Goal: Task Accomplishment & Management: Manage account settings

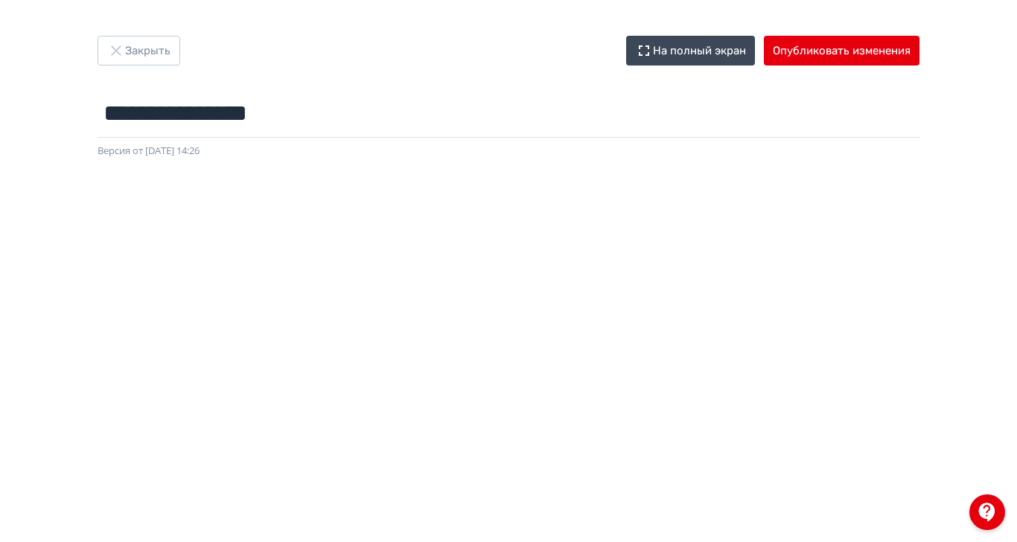
click at [125, 50] on icon "button" at bounding box center [116, 51] width 18 height 18
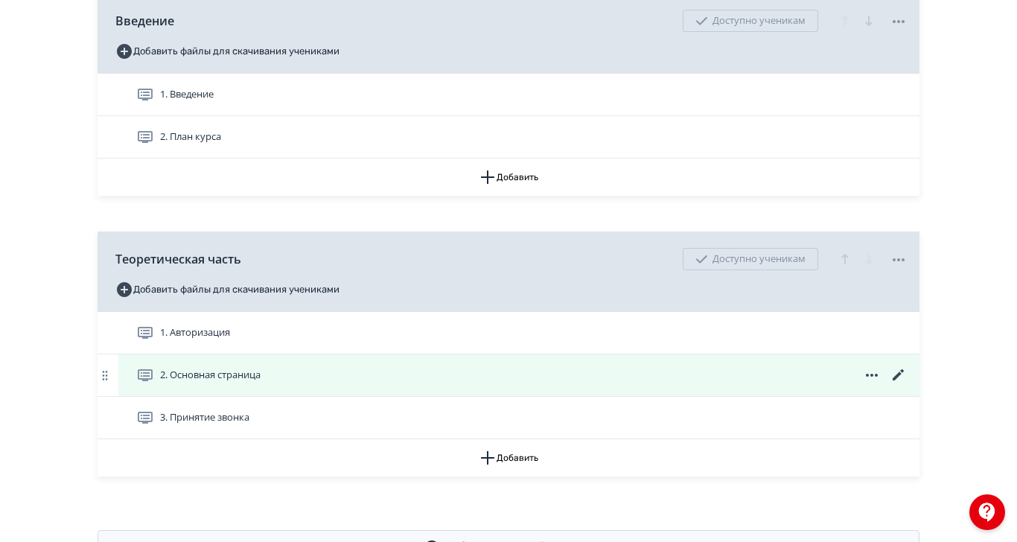
scroll to position [441, 0]
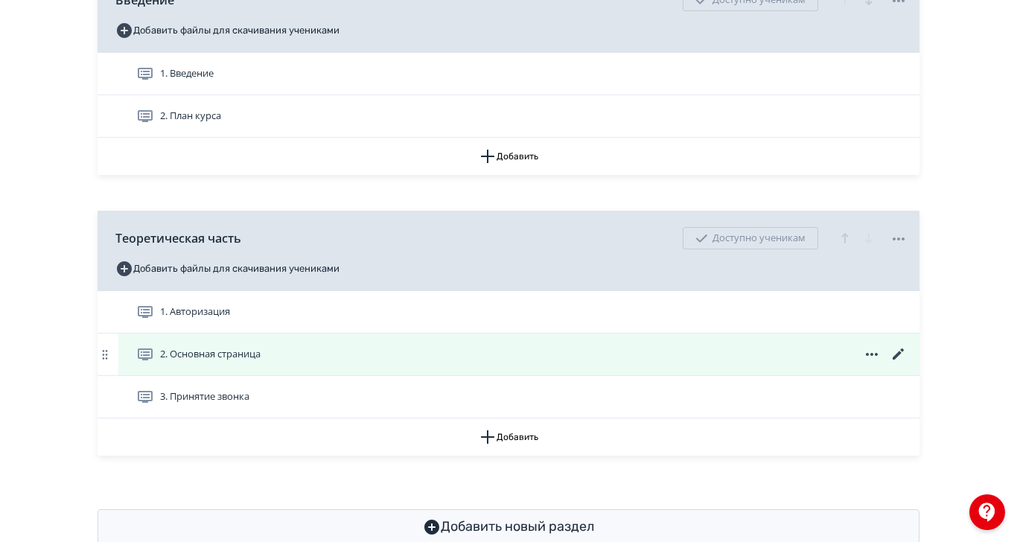
click at [907, 363] on icon at bounding box center [898, 354] width 18 height 18
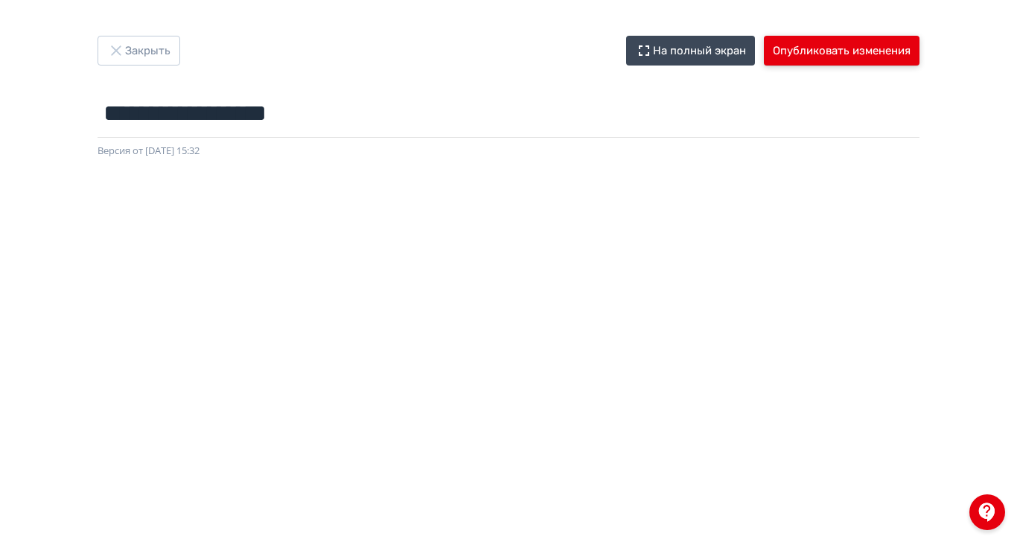
click at [919, 51] on button "Опубликовать изменения" at bounding box center [842, 51] width 156 height 30
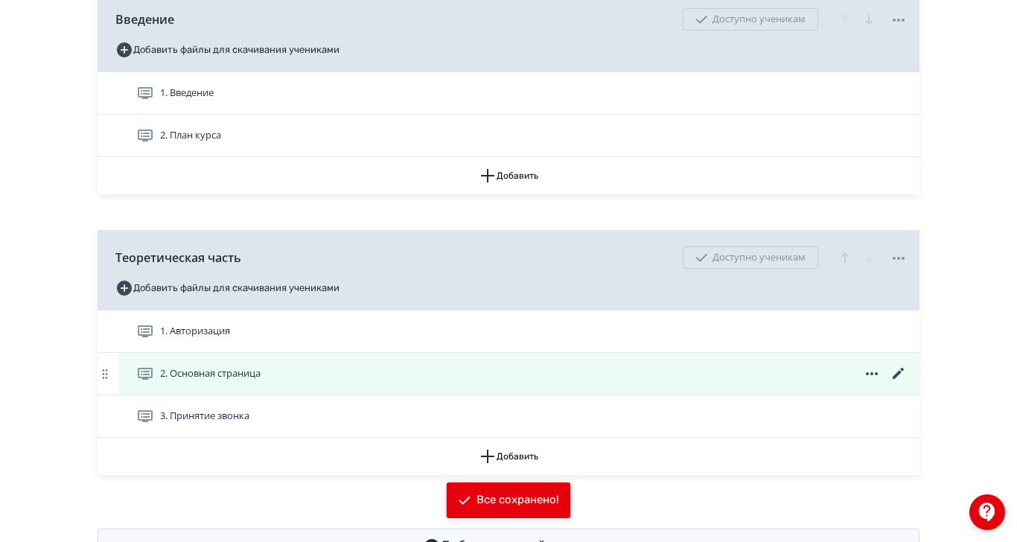
scroll to position [441, 0]
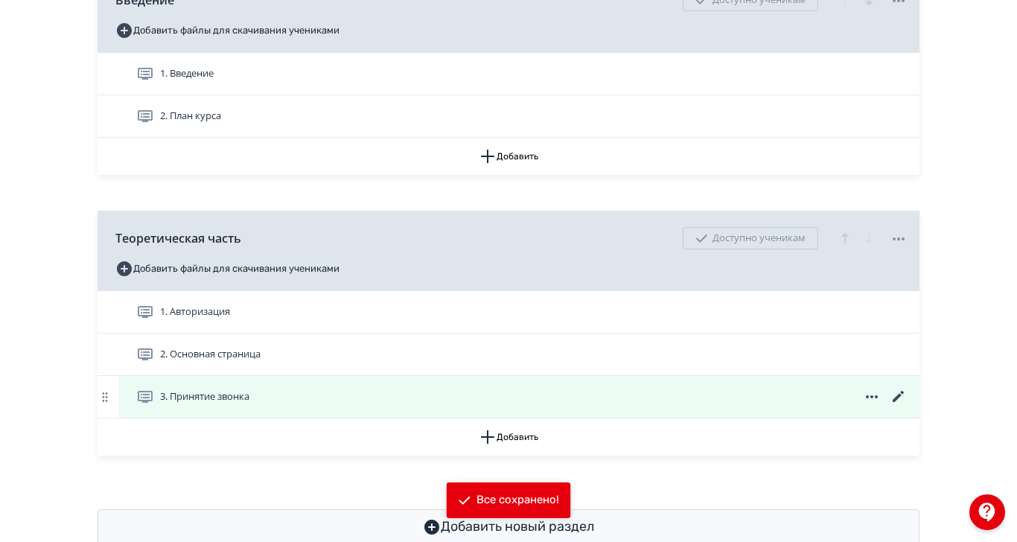
click at [907, 406] on icon at bounding box center [898, 397] width 18 height 18
